Goal: Find specific page/section: Find specific page/section

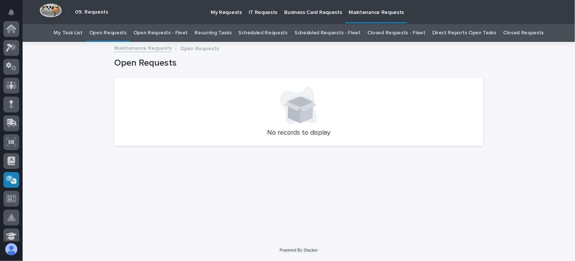
scroll to position [151, 0]
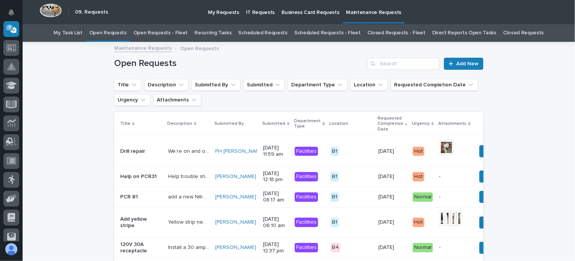
click at [185, 30] on link "Open Requests - Fleet" at bounding box center [160, 33] width 55 height 18
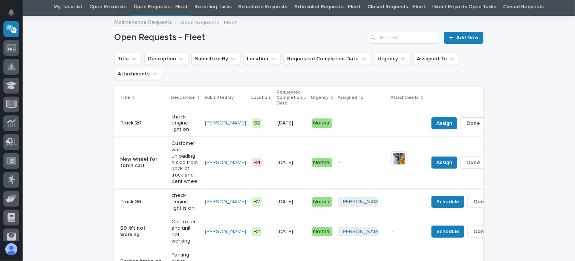
scroll to position [38, 0]
